Goal: Transaction & Acquisition: Purchase product/service

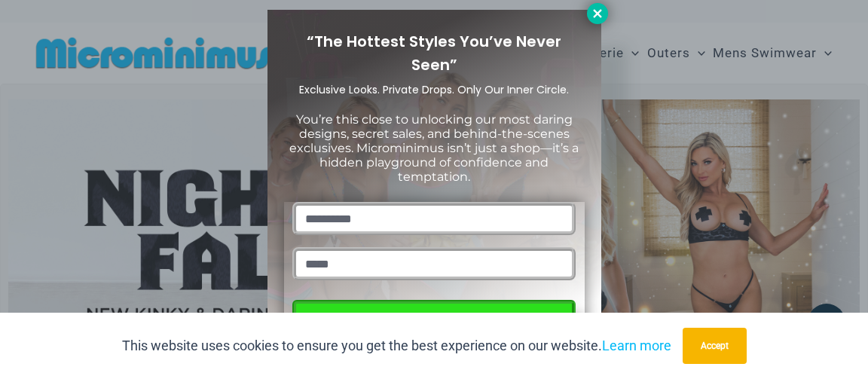
click at [595, 13] on icon at bounding box center [598, 14] width 14 height 14
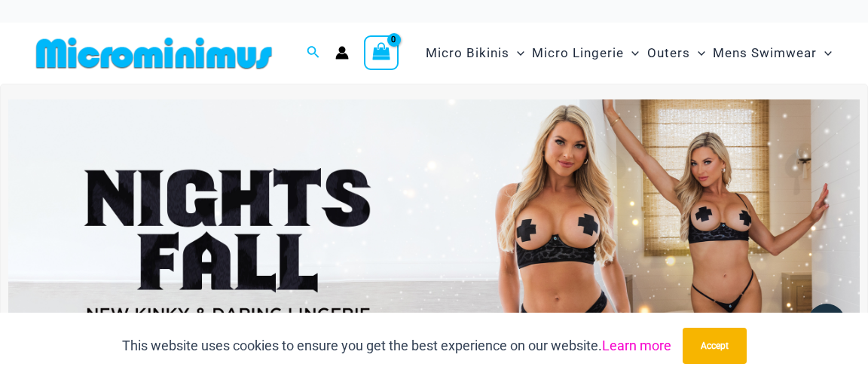
click at [672, 344] on link "Learn more" at bounding box center [636, 346] width 69 height 16
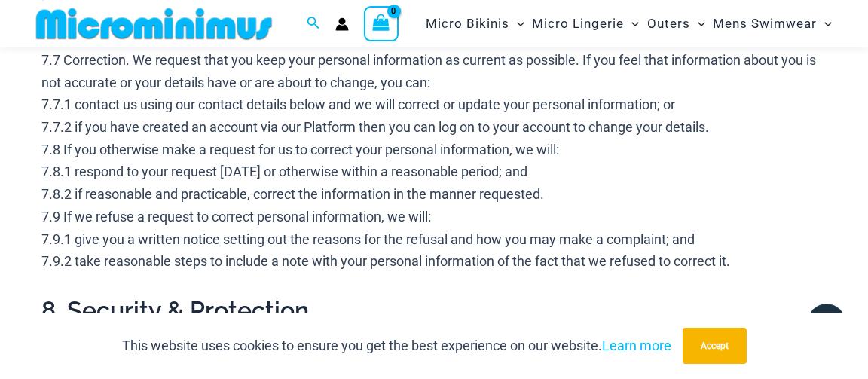
scroll to position [3784, 0]
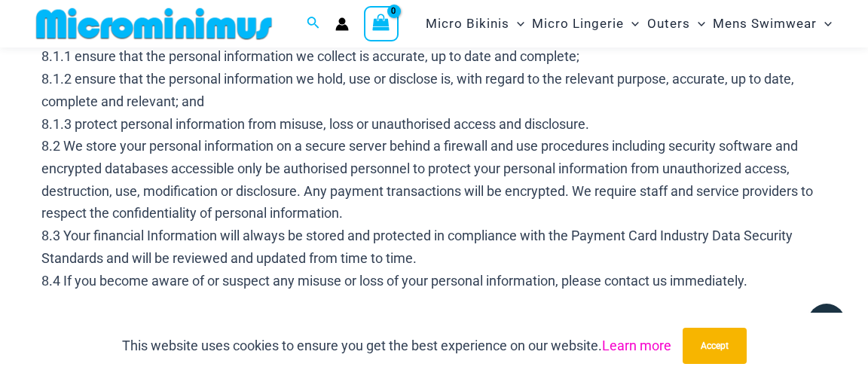
click at [672, 345] on link "Learn more" at bounding box center [636, 346] width 69 height 16
click at [747, 338] on button "Accept" at bounding box center [715, 346] width 64 height 36
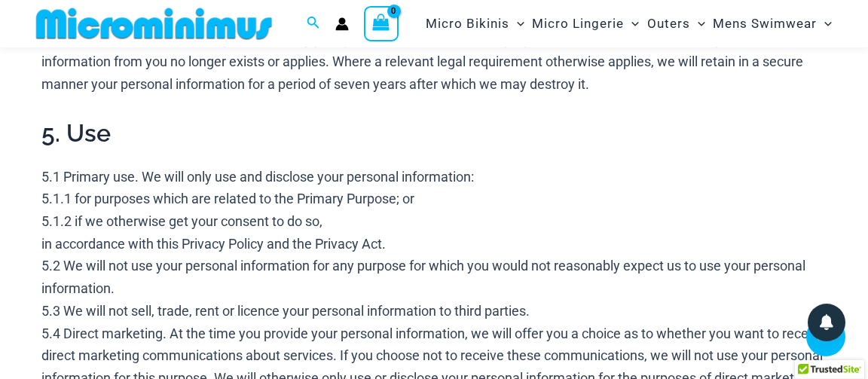
scroll to position [1676, 0]
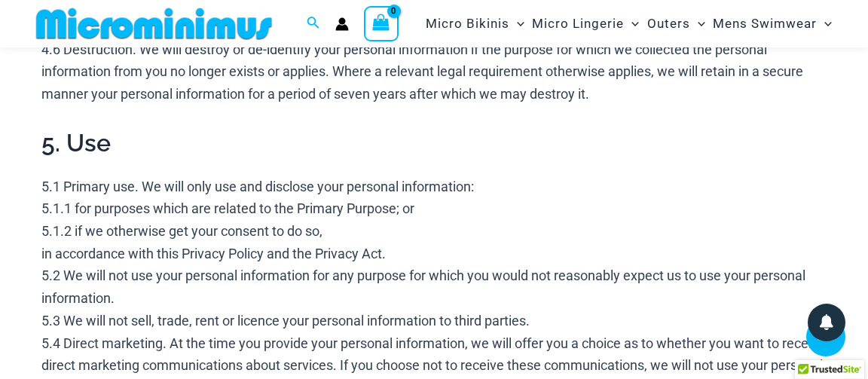
click at [164, 41] on img at bounding box center [154, 24] width 248 height 34
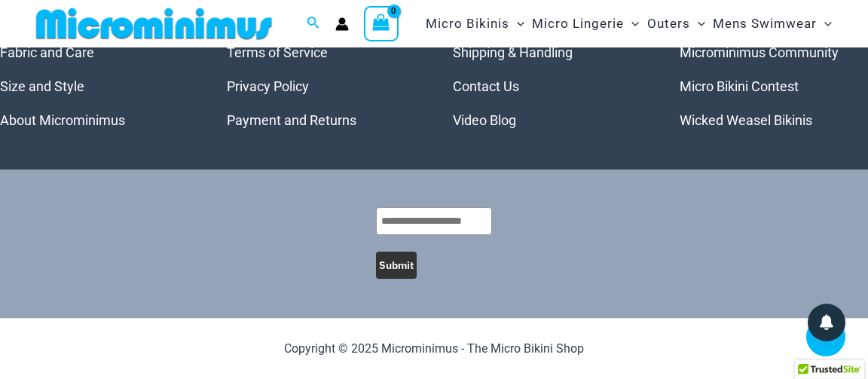
scroll to position [7117, 0]
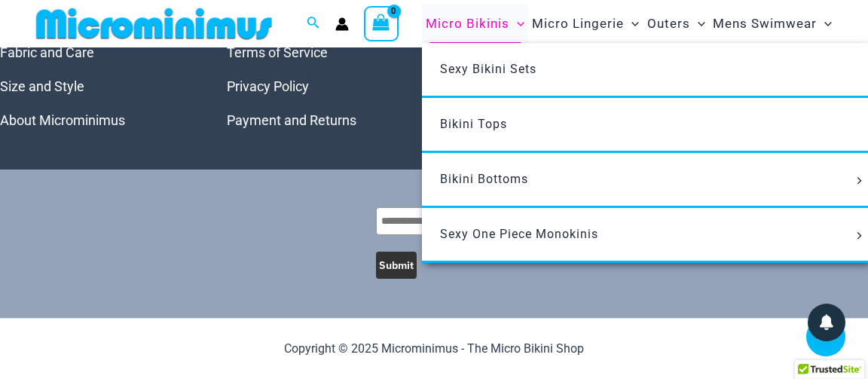
click at [470, 20] on span "Micro Bikinis" at bounding box center [468, 24] width 84 height 38
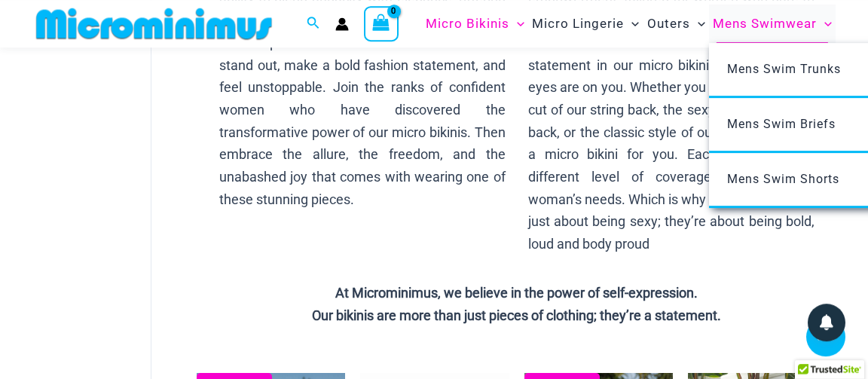
scroll to position [286, 0]
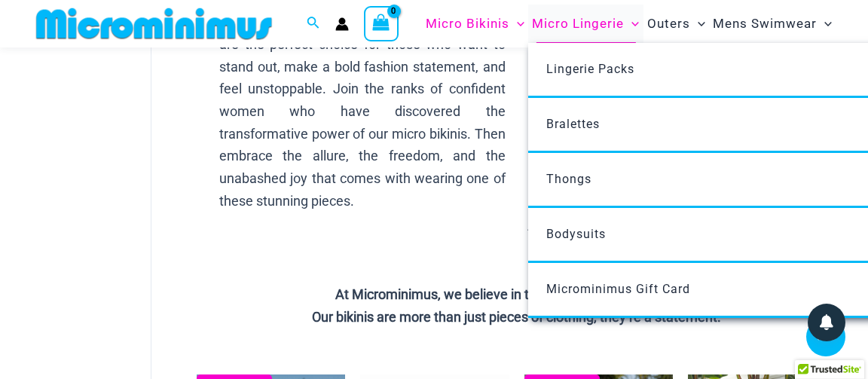
click at [595, 26] on span "Micro Lingerie" at bounding box center [578, 24] width 92 height 38
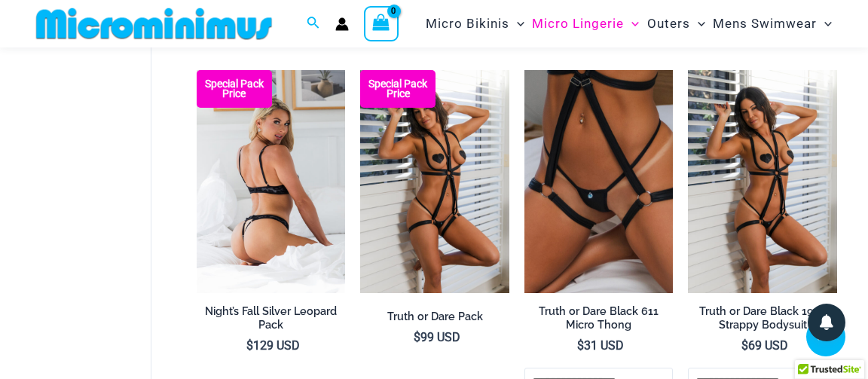
scroll to position [386, 0]
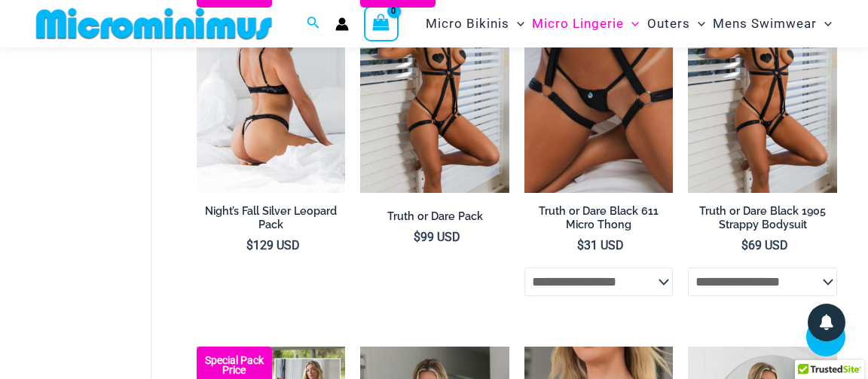
click at [279, 193] on img at bounding box center [271, 81] width 149 height 223
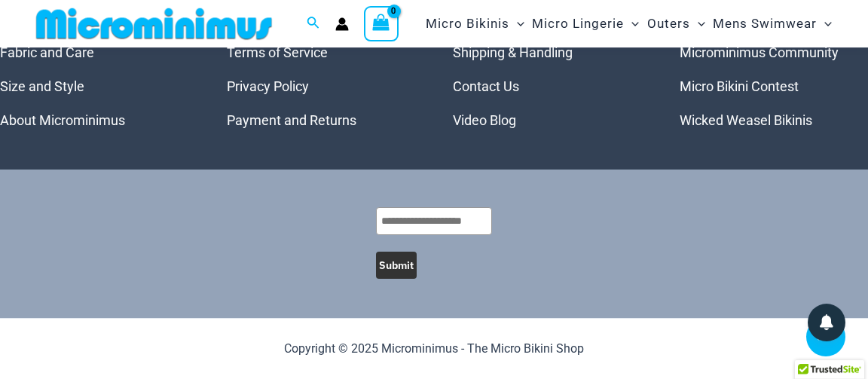
scroll to position [5522, 0]
